Goal: Task Accomplishment & Management: Use online tool/utility

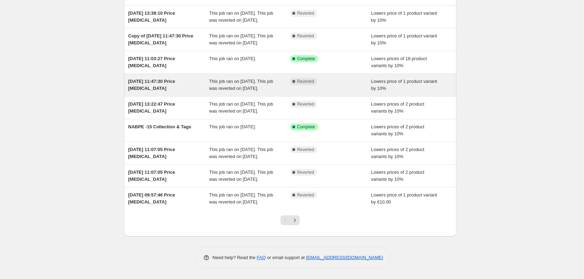
scroll to position [137, 0]
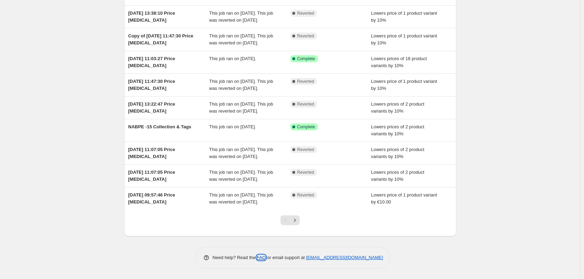
click at [263, 257] on link "FAQ" at bounding box center [261, 257] width 9 height 5
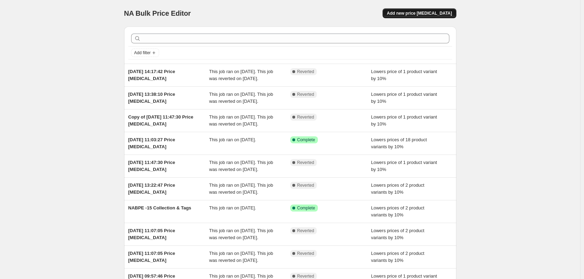
click at [412, 12] on span "Add new price change job" at bounding box center [419, 13] width 65 height 6
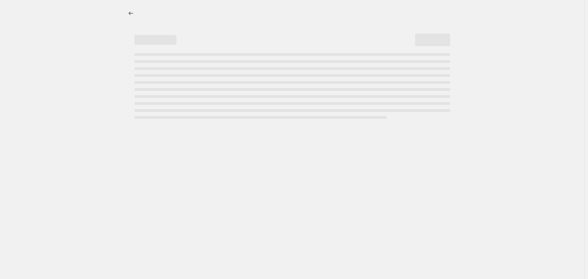
select select "percentage"
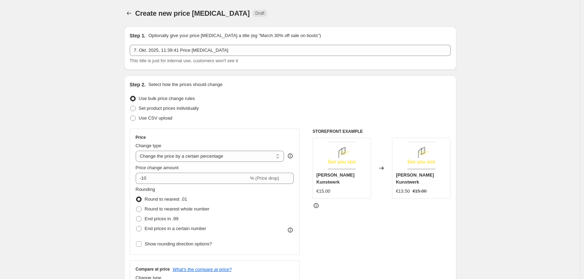
click at [127, 11] on icon "Price change jobs" at bounding box center [129, 13] width 7 height 7
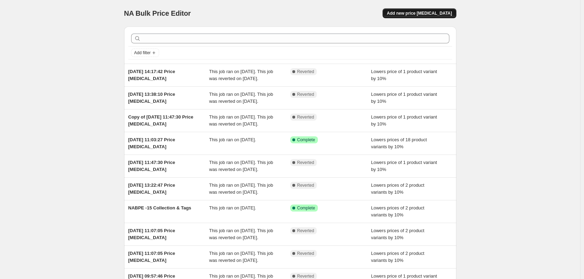
click at [440, 15] on span "Add new price change job" at bounding box center [419, 13] width 65 height 6
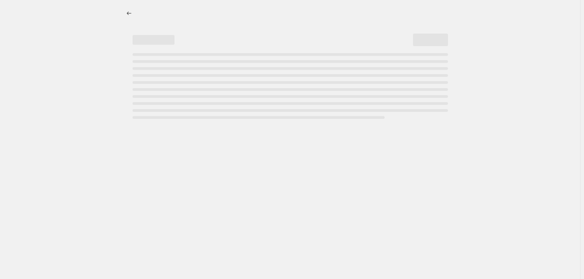
select select "percentage"
